Goal: Find specific page/section: Find specific page/section

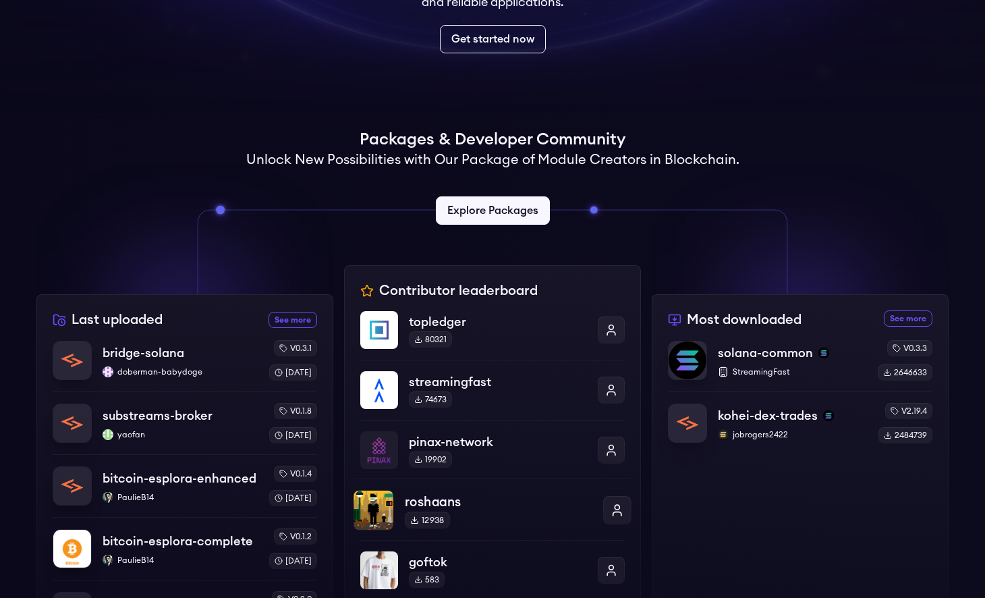
scroll to position [446, 0]
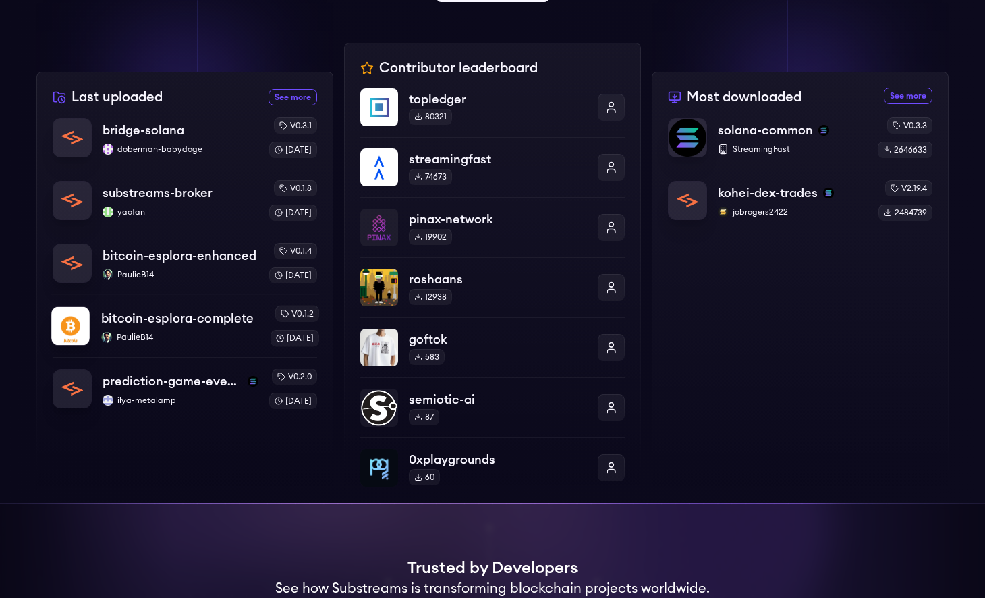
click at [159, 336] on p "PaulieB14" at bounding box center [180, 337] width 158 height 11
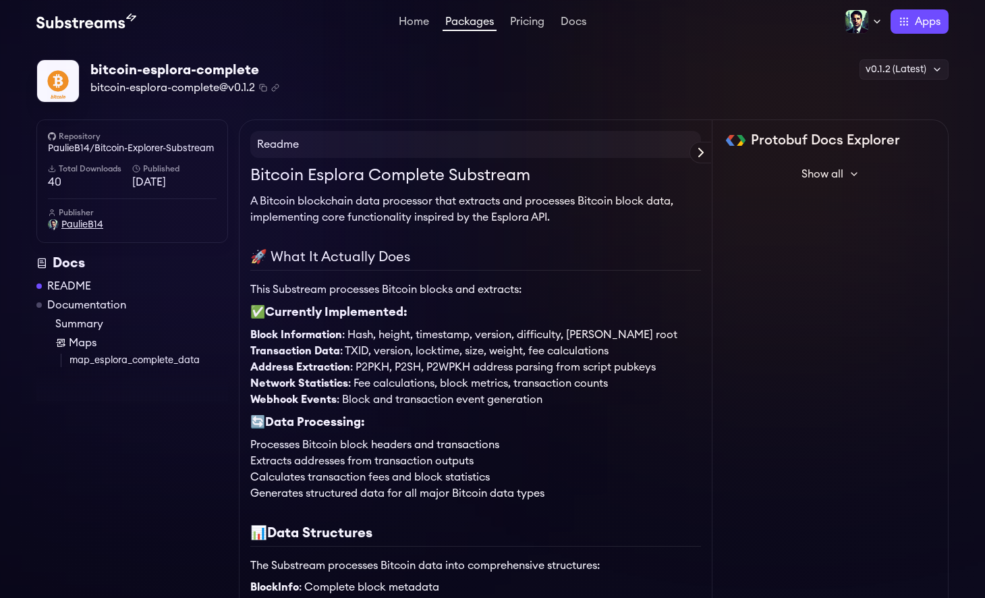
click at [84, 227] on span "PaulieB14" at bounding box center [82, 224] width 42 height 13
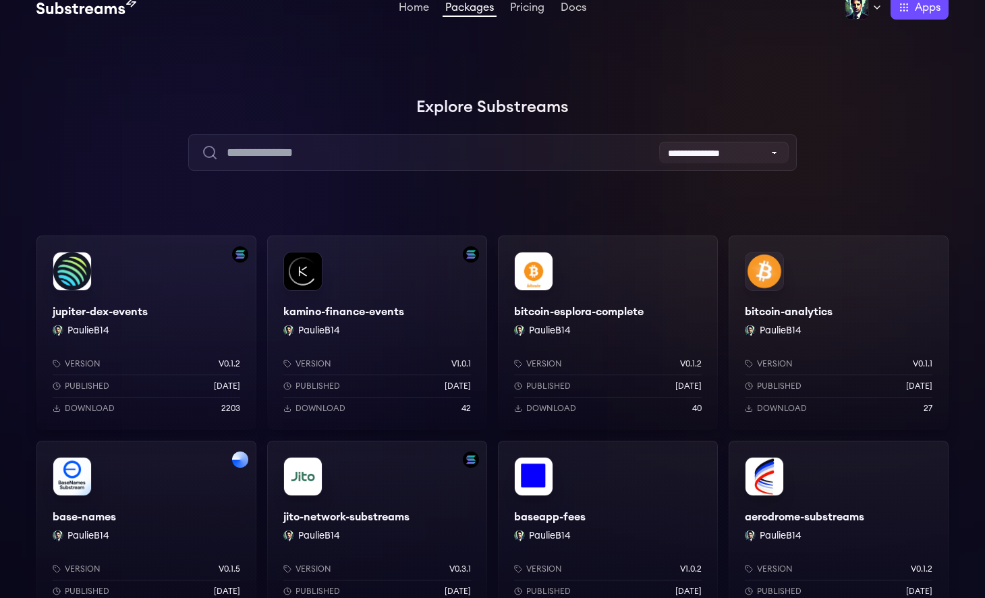
scroll to position [11, 0]
